Goal: Communication & Community: Answer question/provide support

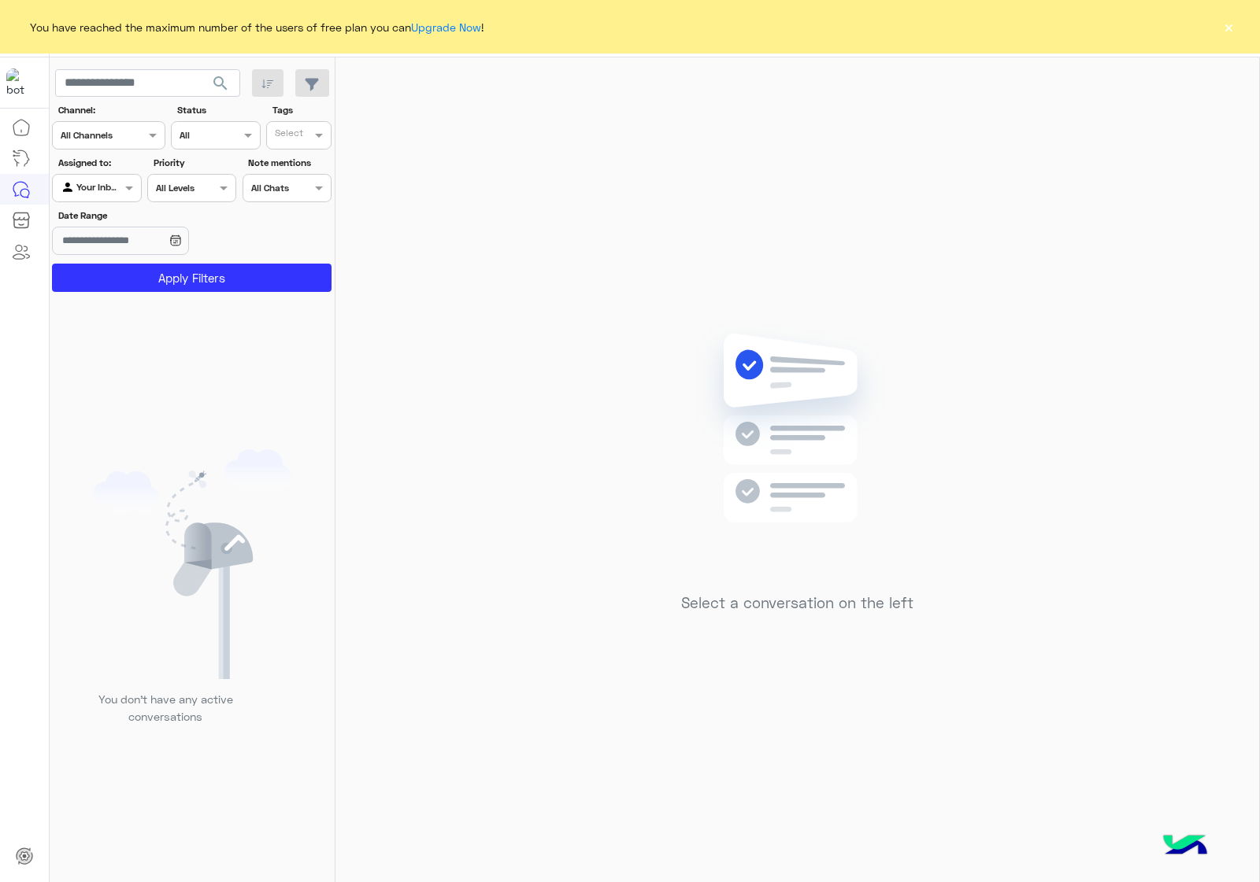
click at [1233, 26] on button "×" at bounding box center [1228, 27] width 16 height 16
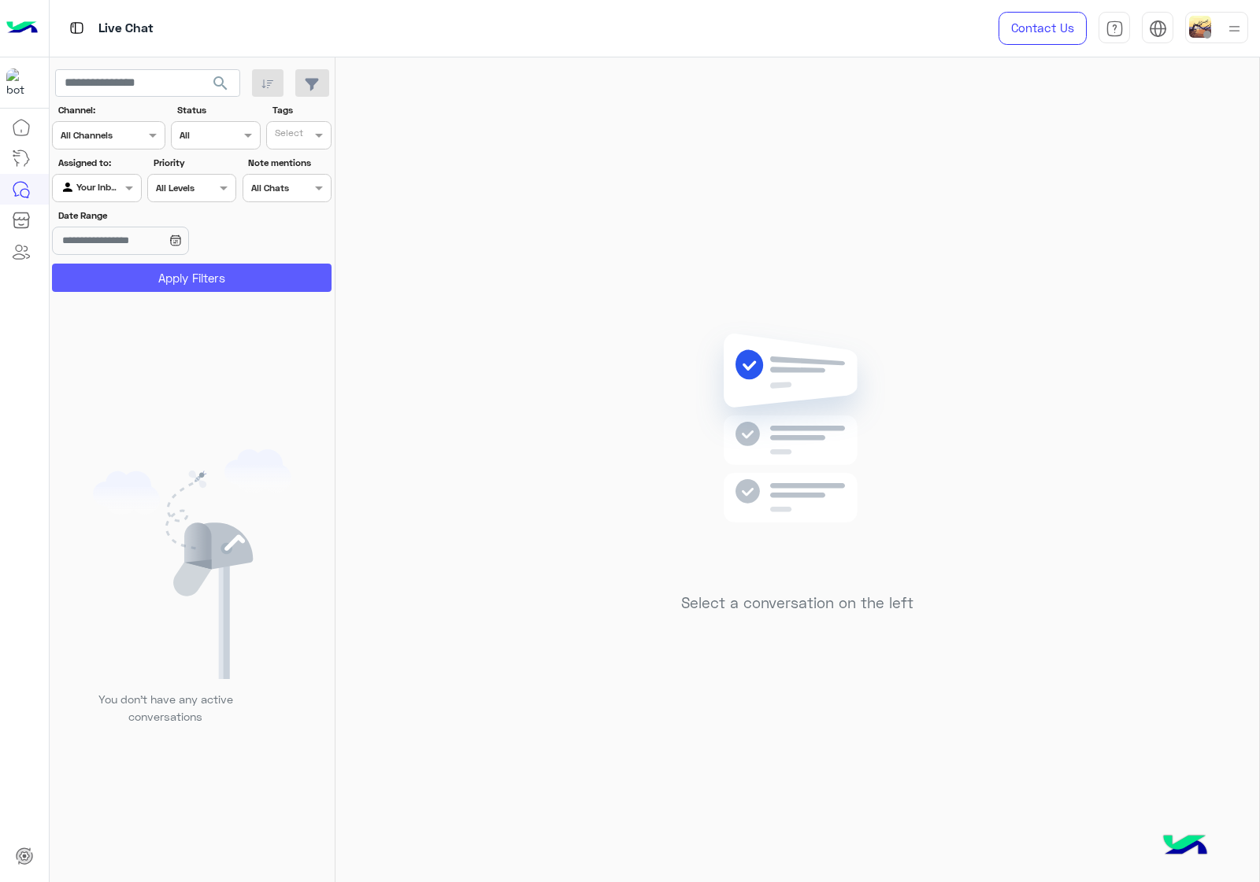
click at [260, 279] on button "Apply Filters" at bounding box center [191, 278] width 279 height 28
click at [1234, 33] on img at bounding box center [1234, 29] width 20 height 20
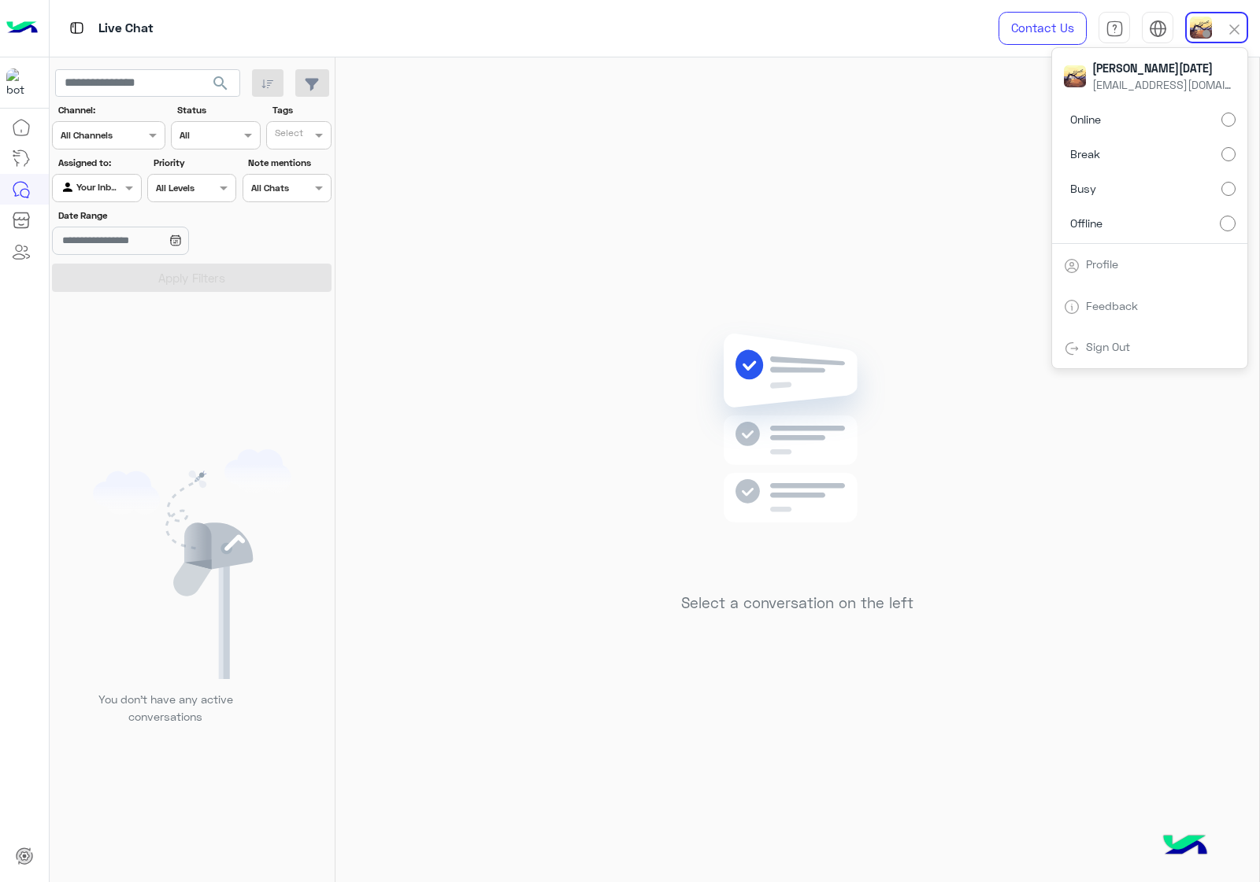
click at [1200, 115] on label "Online" at bounding box center [1150, 119] width 172 height 28
click at [565, 147] on div "Select a conversation on the left" at bounding box center [796, 472] width 923 height 831
